Goal: Task Accomplishment & Management: Complete application form

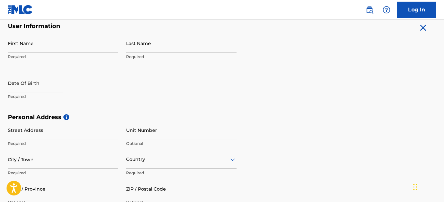
scroll to position [131, 0]
click at [25, 49] on input "First Name" at bounding box center [63, 43] width 111 height 19
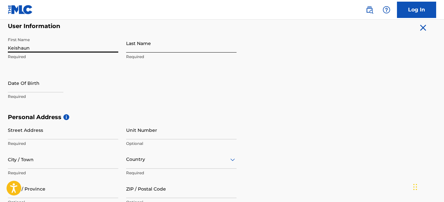
type input "Keishaun"
click at [158, 49] on input "Last Name" at bounding box center [181, 43] width 111 height 19
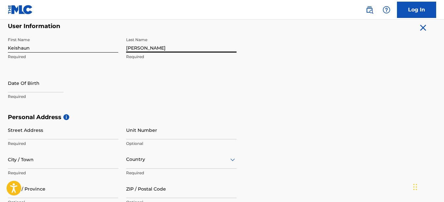
scroll to position [0, 0]
type input "[PERSON_NAME]"
click at [50, 90] on input "text" at bounding box center [36, 83] width 56 height 19
select select "9"
select select "2025"
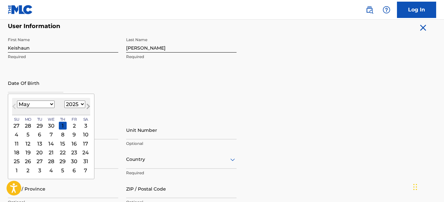
click at [83, 106] on button "Next Month" at bounding box center [88, 108] width 10 height 10
click at [15, 106] on span "Previous Month" at bounding box center [15, 108] width 0 height 10
select select "4"
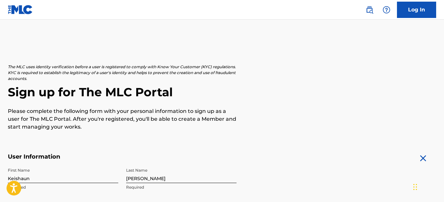
scroll to position [163, 0]
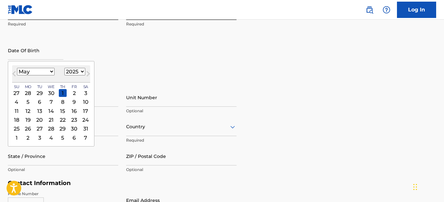
select select "2000"
click at [40, 112] on div "16" at bounding box center [40, 111] width 8 height 8
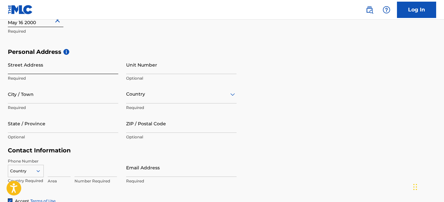
scroll to position [229, 0]
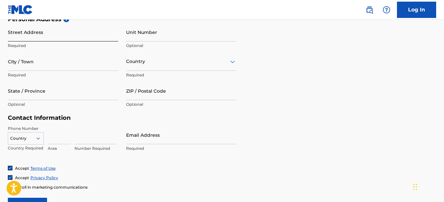
click at [48, 40] on input "Street Address" at bounding box center [63, 32] width 111 height 19
type input "[STREET_ADDRESS]"
click at [155, 36] on input "Unit Number" at bounding box center [181, 32] width 111 height 19
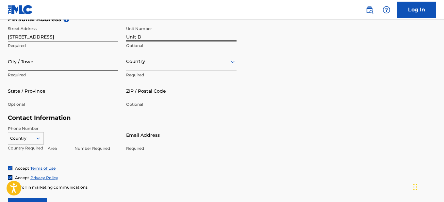
type input "Unit D"
click at [64, 66] on input "City / Town" at bounding box center [63, 61] width 111 height 19
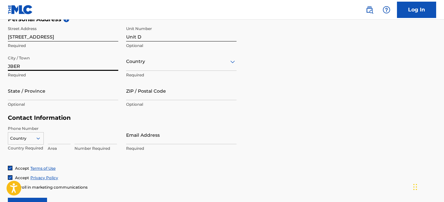
type input "JBER"
click at [141, 67] on div "Country" at bounding box center [181, 61] width 111 height 19
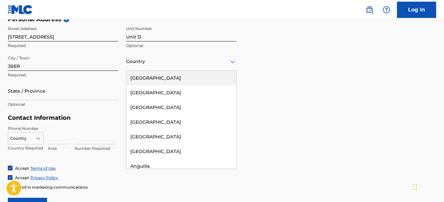
click at [143, 82] on div "[GEOGRAPHIC_DATA]" at bounding box center [182, 78] width 110 height 15
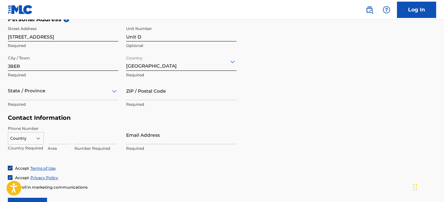
click at [33, 98] on div "State / Province" at bounding box center [63, 91] width 111 height 19
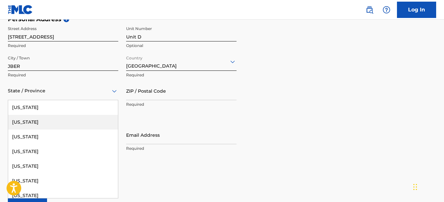
click at [28, 121] on div "[US_STATE]" at bounding box center [63, 122] width 110 height 15
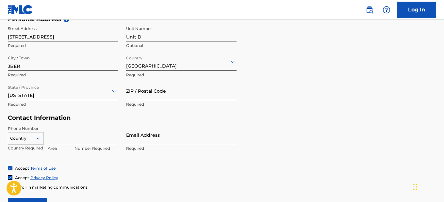
click at [160, 94] on input "ZIP / Postal Code" at bounding box center [181, 91] width 111 height 19
type input "99505"
click at [68, 138] on input at bounding box center [59, 135] width 23 height 19
type input "931"
click at [86, 142] on input at bounding box center [96, 135] width 43 height 19
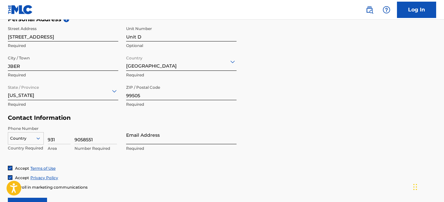
type input "9058551"
click at [147, 140] on input "Email Address" at bounding box center [181, 135] width 111 height 19
type input "kjsmythe"
